Goal: Transaction & Acquisition: Purchase product/service

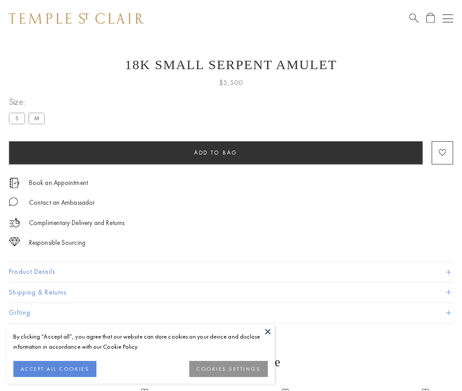
scroll to position [35, 0]
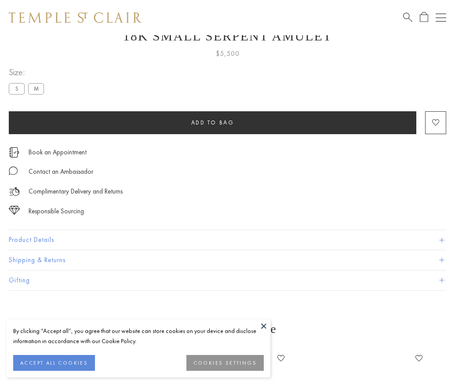
click at [212, 122] on span "Add to bag" at bounding box center [212, 122] width 43 height 7
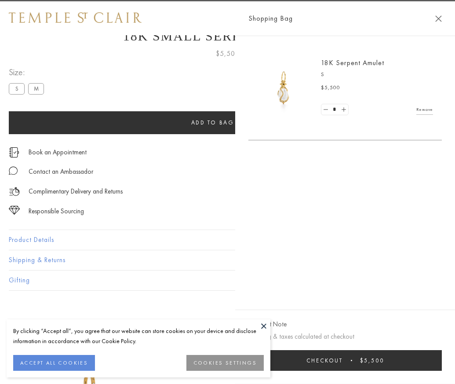
click at [442, 367] on button "Checkout $5,500" at bounding box center [346, 360] width 194 height 21
